Goal: Task Accomplishment & Management: Manage account settings

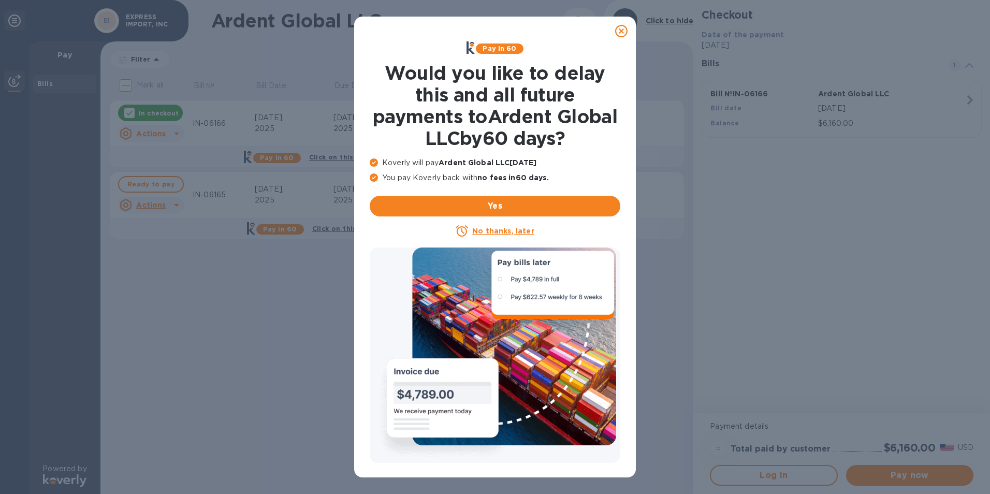
click at [619, 32] on icon at bounding box center [621, 31] width 12 height 12
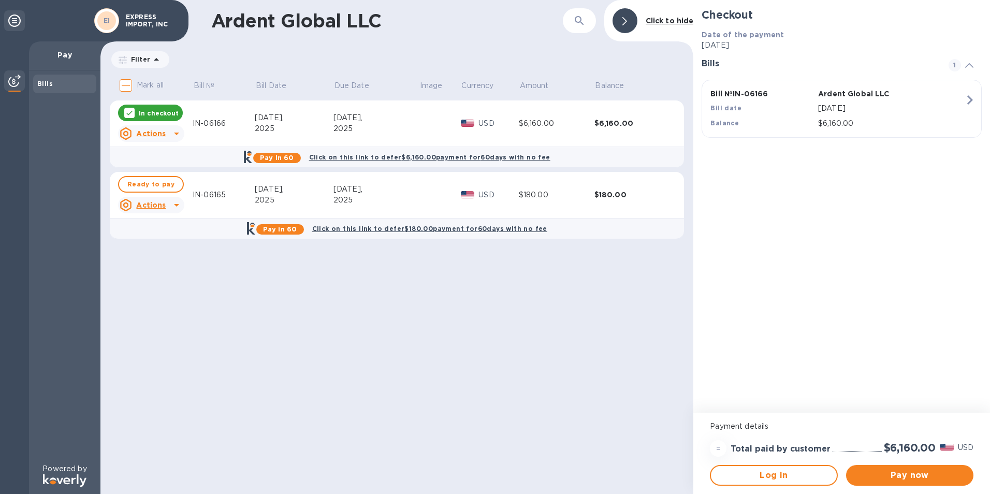
click at [174, 135] on icon at bounding box center [176, 133] width 12 height 12
click at [170, 175] on b "Open bill" at bounding box center [164, 175] width 35 height 8
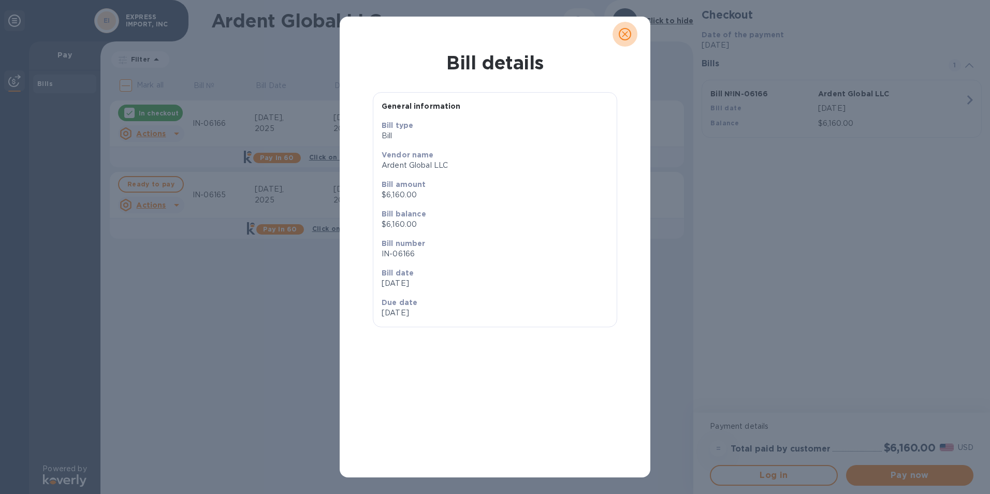
click at [621, 33] on icon "close" at bounding box center [625, 34] width 10 height 10
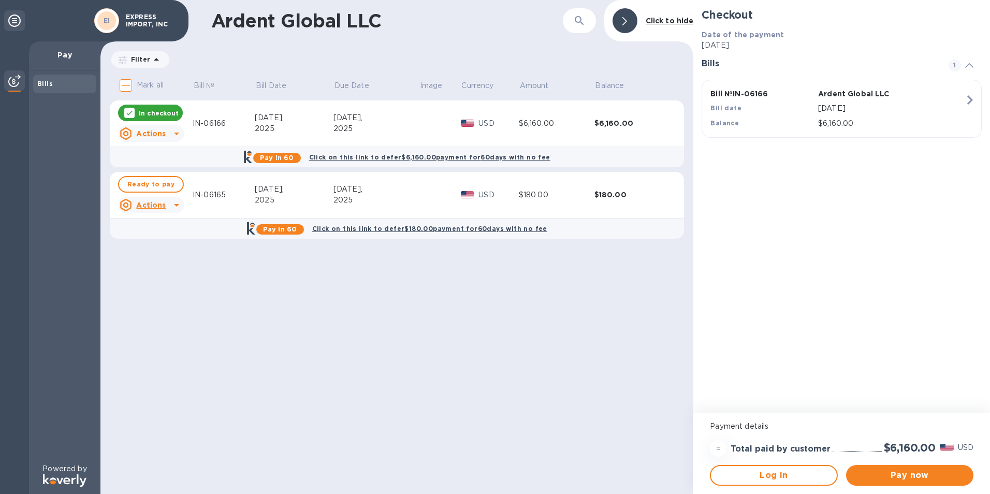
click at [532, 123] on div "$6,160.00" at bounding box center [557, 123] width 76 height 11
click at [205, 85] on p "Bill №" at bounding box center [204, 85] width 21 height 11
click at [211, 123] on div "IN-06165" at bounding box center [224, 123] width 62 height 11
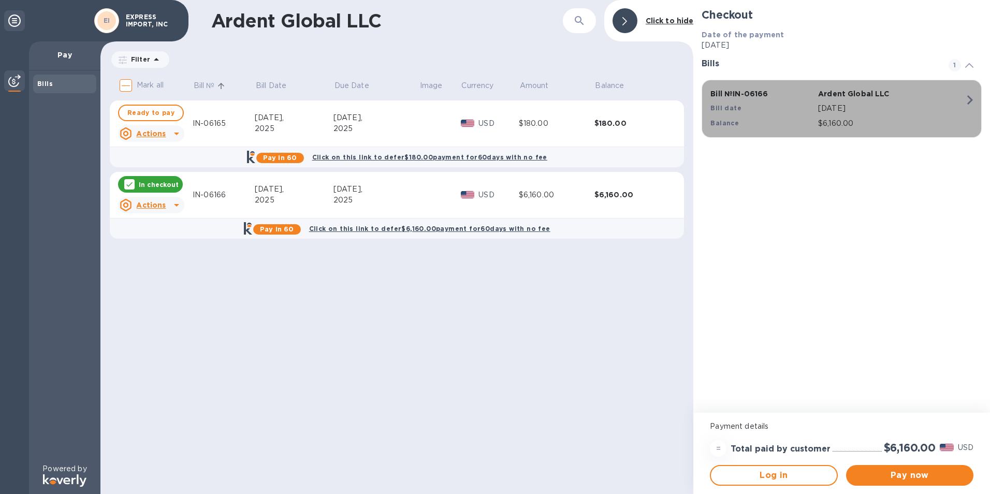
click at [967, 99] on icon "button" at bounding box center [970, 100] width 19 height 19
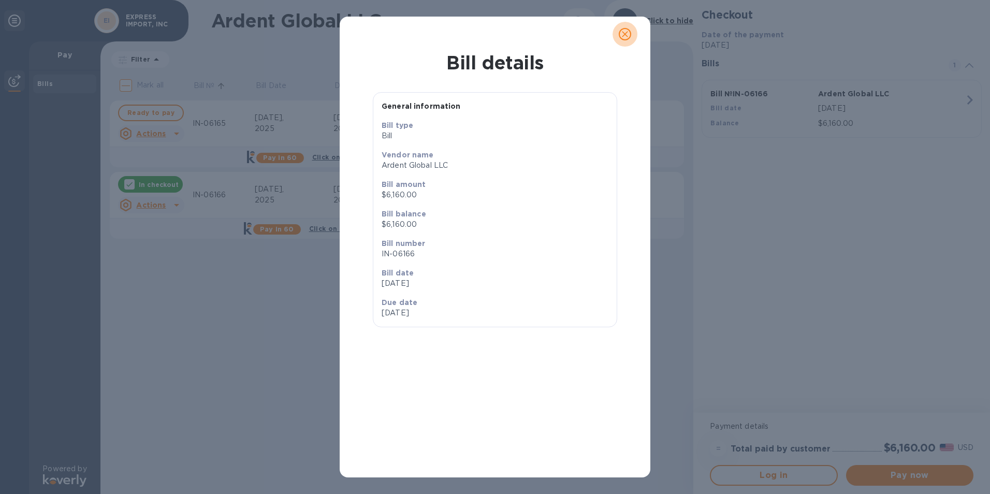
click at [621, 33] on icon "close" at bounding box center [625, 34] width 10 height 10
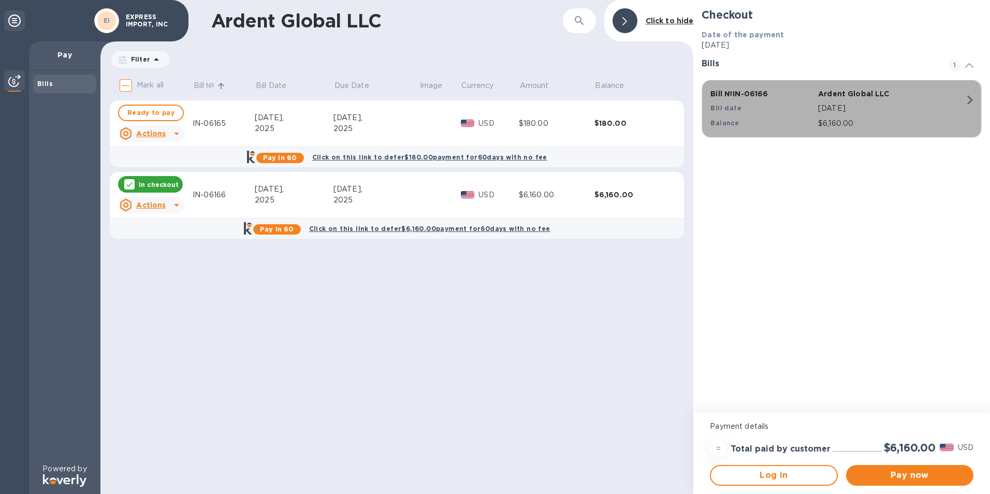
click at [724, 109] on b "Bill date" at bounding box center [726, 108] width 31 height 8
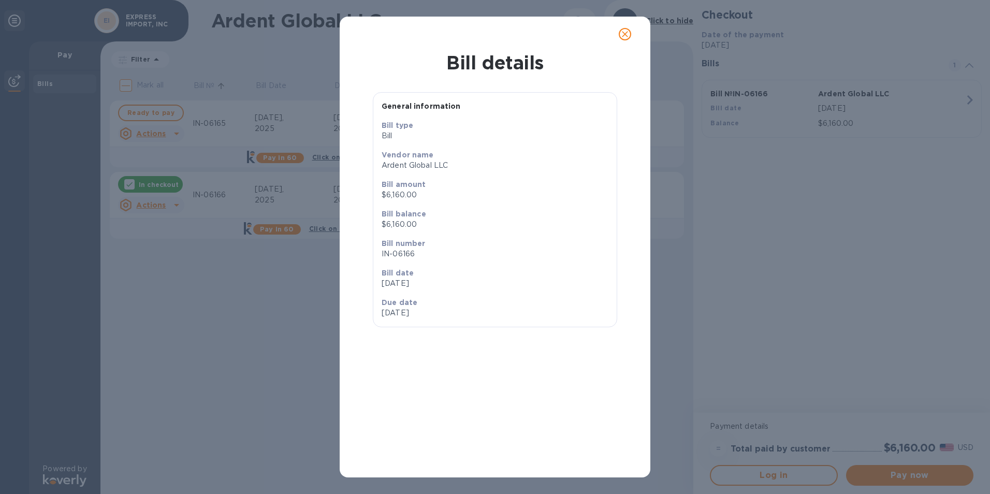
click at [624, 37] on icon "close" at bounding box center [625, 34] width 10 height 10
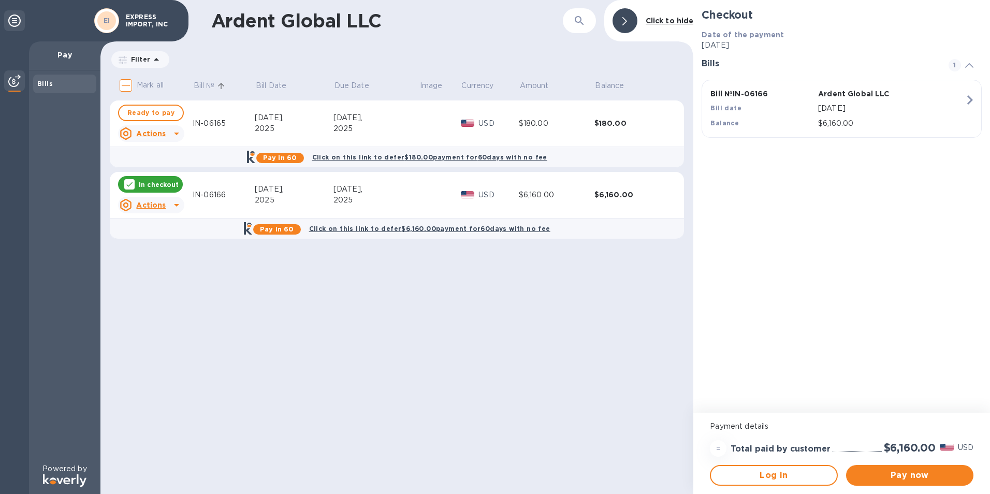
click at [170, 205] on icon at bounding box center [176, 205] width 12 height 12
click at [149, 248] on b "Open bill" at bounding box center [164, 247] width 35 height 8
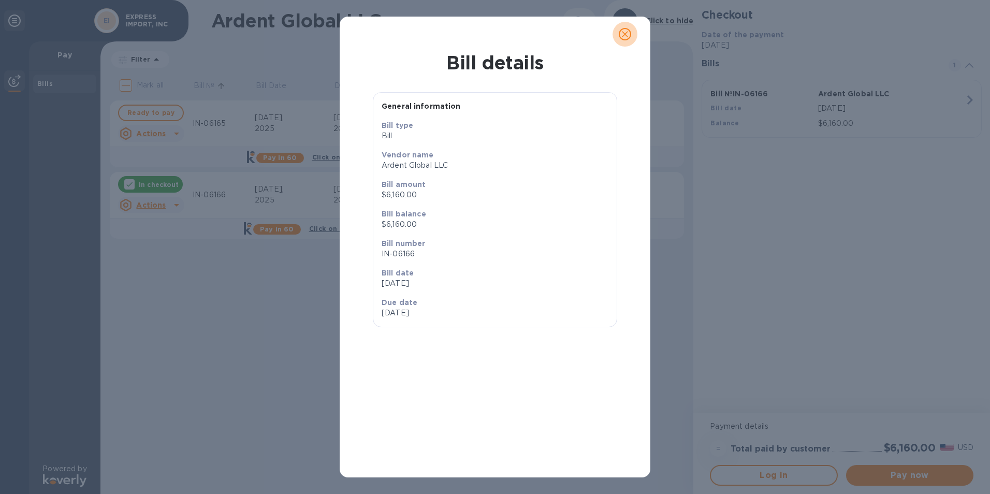
click at [626, 34] on icon "close" at bounding box center [625, 34] width 6 height 6
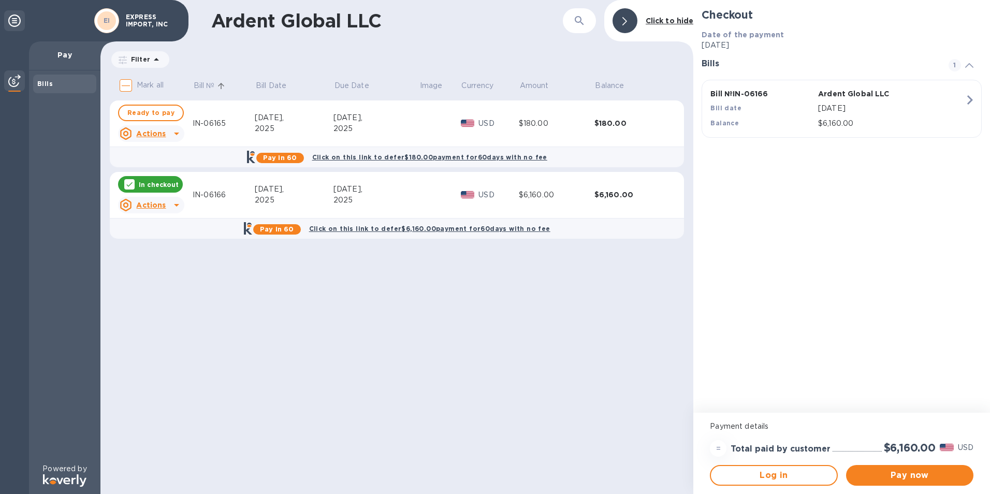
click at [21, 80] on div at bounding box center [14, 81] width 21 height 23
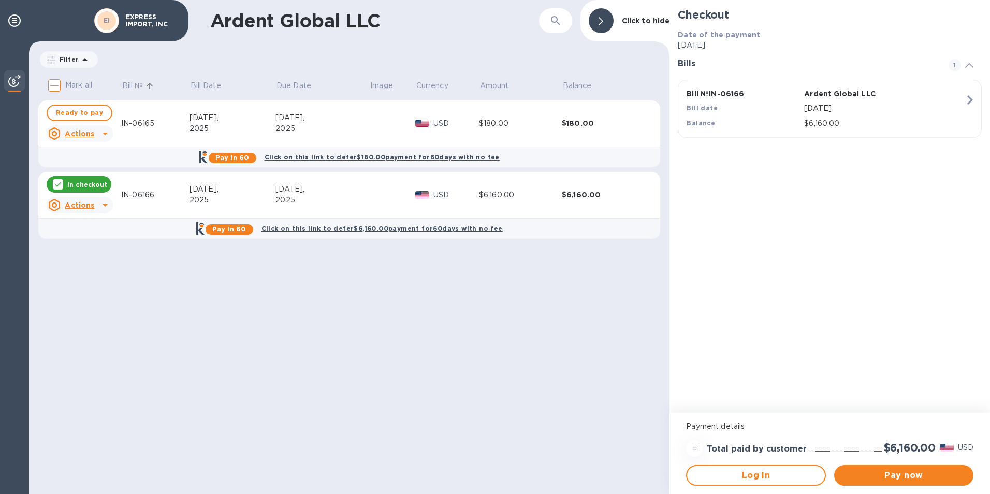
click at [570, 122] on div "$180.00" at bounding box center [603, 123] width 83 height 10
click at [75, 113] on span "Ready to pay" at bounding box center [79, 113] width 47 height 12
checkbox input "true"
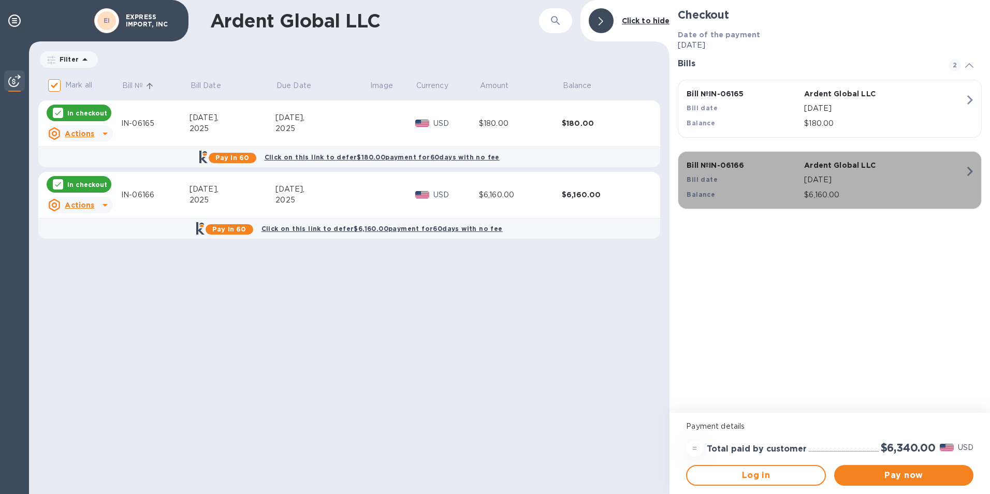
click at [706, 166] on p "Bill № IN-06166" at bounding box center [743, 165] width 113 height 10
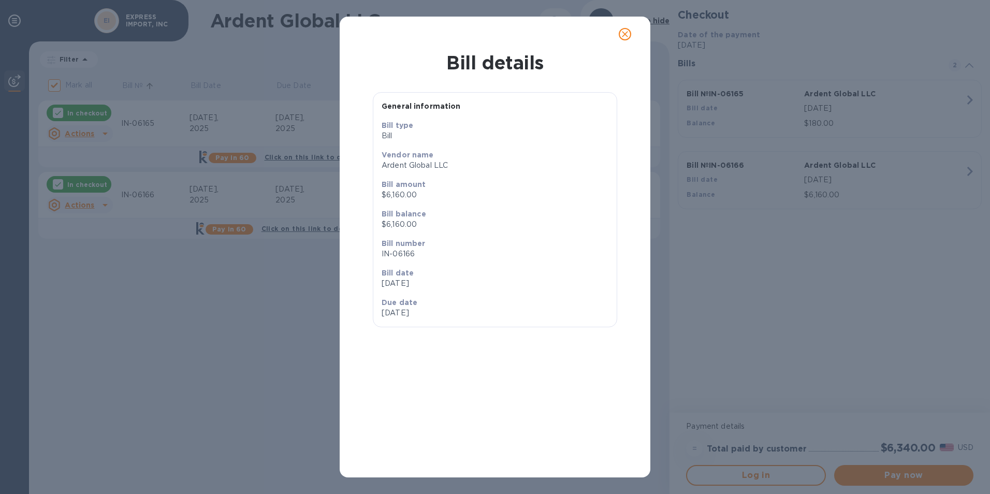
click at [625, 39] on icon "close" at bounding box center [625, 34] width 10 height 10
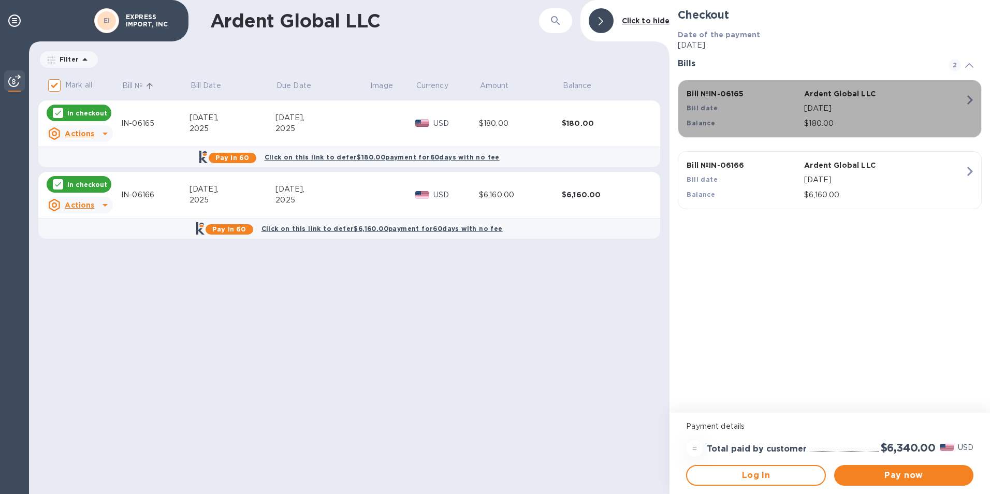
click at [970, 100] on icon "button" at bounding box center [970, 100] width 19 height 19
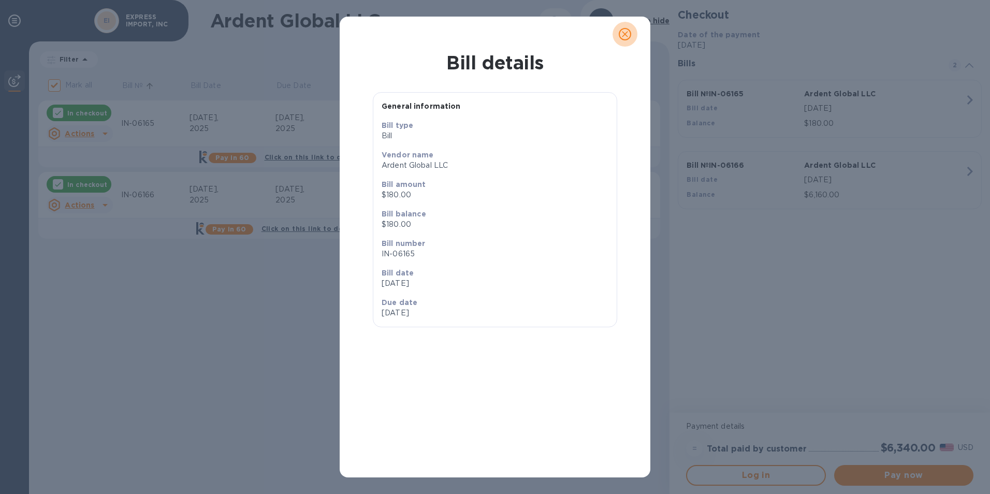
click at [625, 34] on icon "close" at bounding box center [625, 34] width 6 height 6
